Goal: Information Seeking & Learning: Learn about a topic

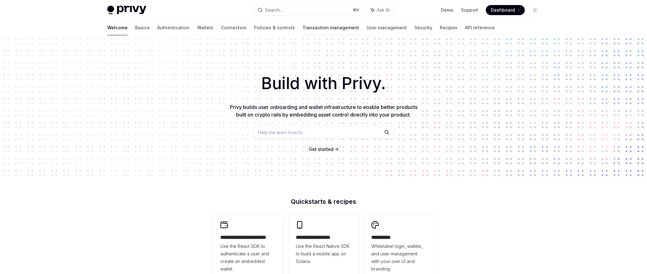
click at [303, 27] on link "Transaction management" at bounding box center [331, 27] width 57 height 15
type textarea "*"
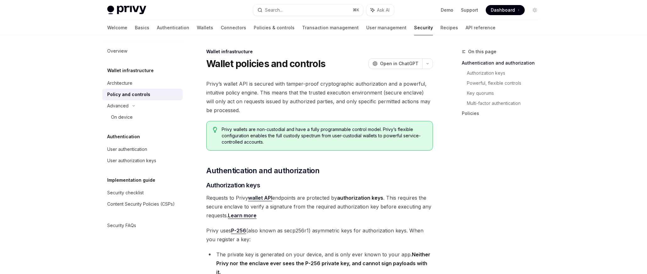
scroll to position [11, 0]
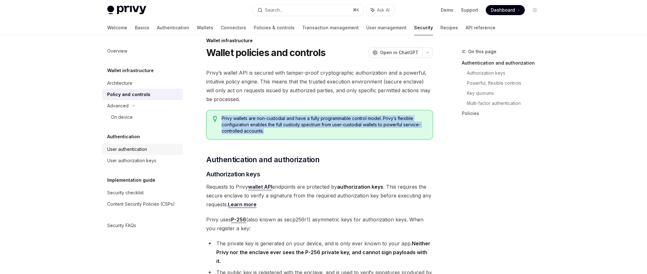
click at [126, 148] on div "User authentication" at bounding box center [127, 149] width 40 height 8
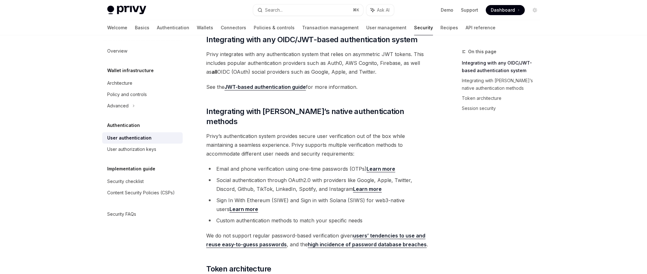
scroll to position [112, 0]
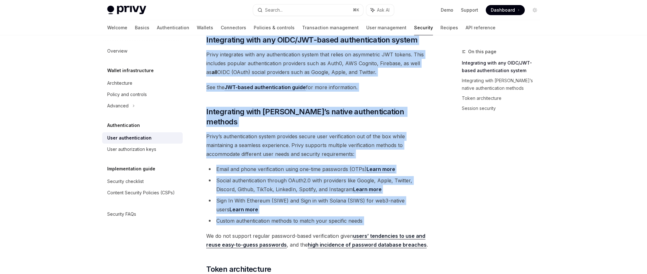
drag, startPoint x: 207, startPoint y: 41, endPoint x: 432, endPoint y: 221, distance: 288.3
copy div "Loremipsumd sita con ADIP/ELI-seddo eiusmodtempori utlabo Etdol magnaaliqu enim…"
click at [148, 148] on div "User authorization keys" at bounding box center [131, 149] width 49 height 8
type textarea "*"
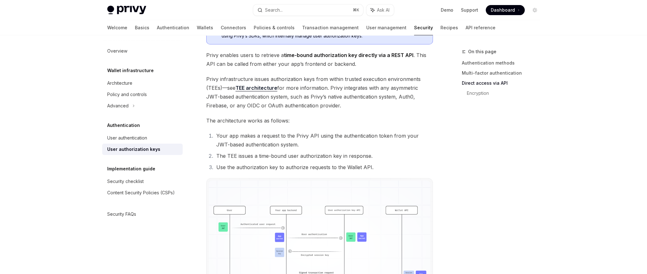
scroll to position [343, 0]
drag, startPoint x: 288, startPoint y: 155, endPoint x: 353, endPoint y: 108, distance: 79.8
click at [341, 160] on li "The TEE issues a time-bound user authorization key in response." at bounding box center [324, 156] width 219 height 9
copy li "user authorization key"
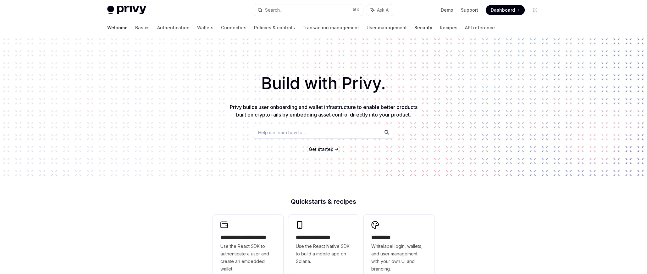
click at [415, 26] on link "Security" at bounding box center [424, 27] width 18 height 15
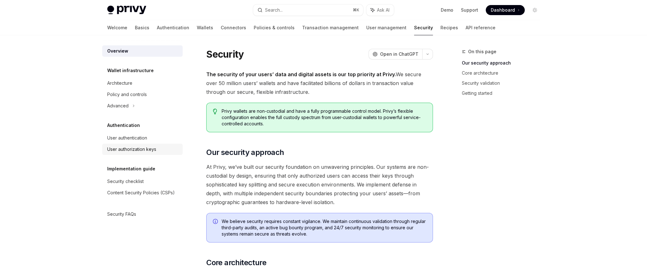
click at [113, 145] on div "User authorization keys" at bounding box center [131, 149] width 49 height 8
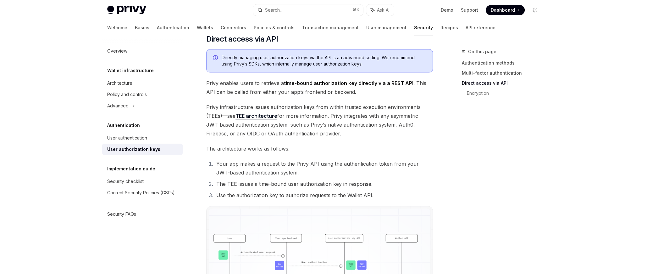
scroll to position [362, 0]
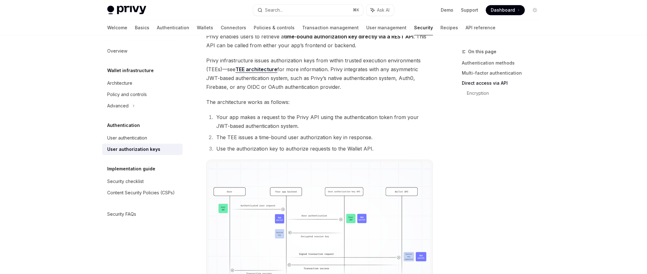
click at [140, 151] on div "User authorization keys" at bounding box center [133, 149] width 53 height 8
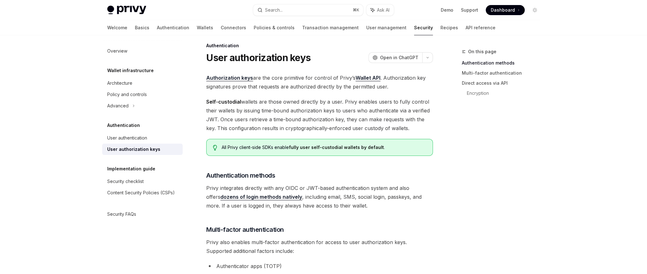
scroll to position [0, 0]
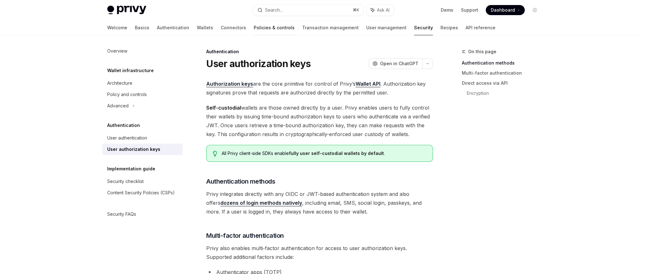
click at [254, 28] on link "Policies & controls" at bounding box center [274, 27] width 41 height 15
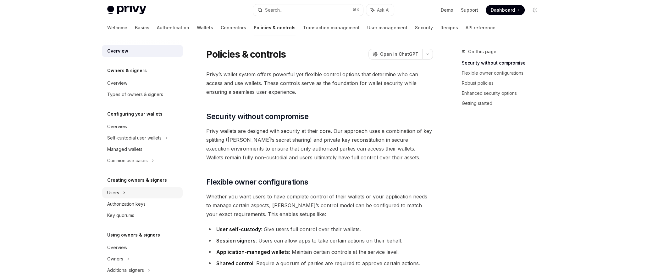
click at [126, 191] on div "Users" at bounding box center [142, 192] width 81 height 11
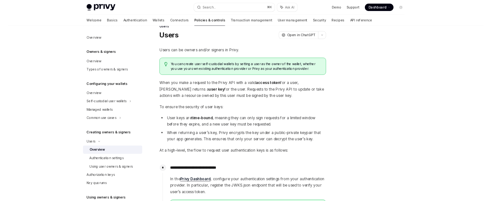
scroll to position [16, 0]
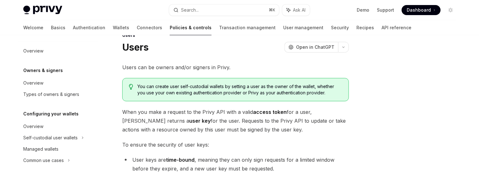
type textarea "*"
